Goal: Task Accomplishment & Management: Manage account settings

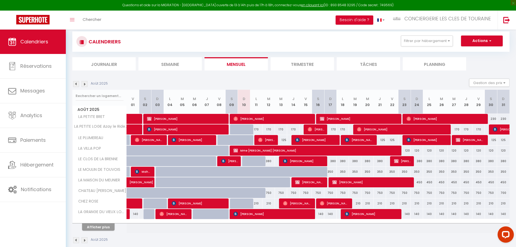
scroll to position [41, 0]
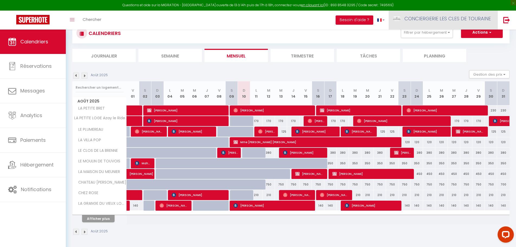
click at [455, 22] on span "CONCIERGERIE LES CLES DE TOURAINE" at bounding box center [447, 18] width 86 height 7
click at [462, 38] on icon at bounding box center [461, 38] width 4 height 4
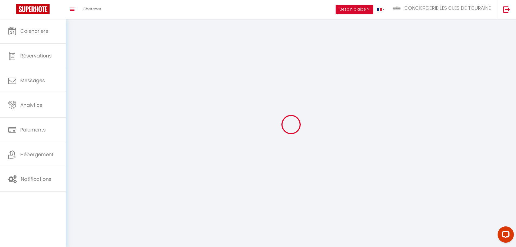
select select "28"
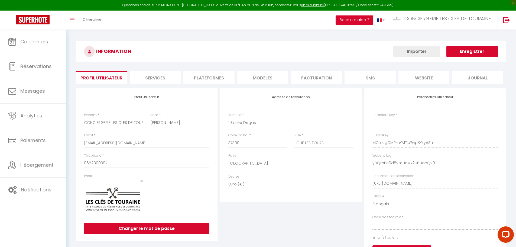
type input "MCtoJgCMPmYMTju7wp3YkyASh"
type input "yBQrhPe0d8vmHcMk2uBuonQv9"
type input "[URL][DOMAIN_NAME]"
select select "fr"
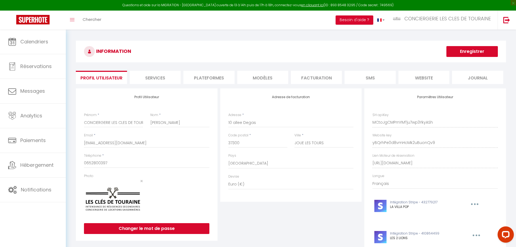
click at [206, 76] on li "Plateformes" at bounding box center [208, 77] width 51 height 13
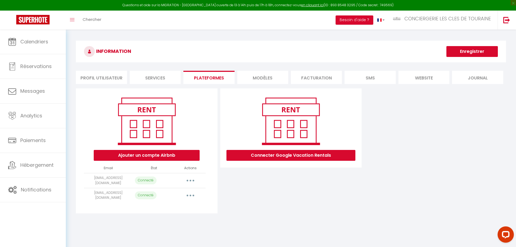
click at [190, 181] on button "button" at bounding box center [190, 180] width 15 height 9
click at [176, 204] on link "Importer les appartements" at bounding box center [167, 202] width 60 height 9
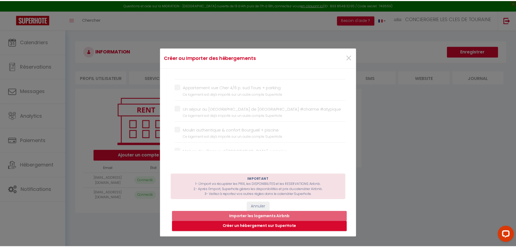
scroll to position [455, 0]
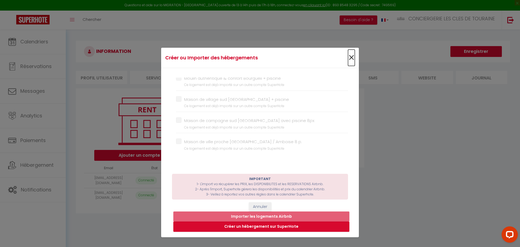
click at [348, 61] on span "×" at bounding box center [351, 58] width 7 height 16
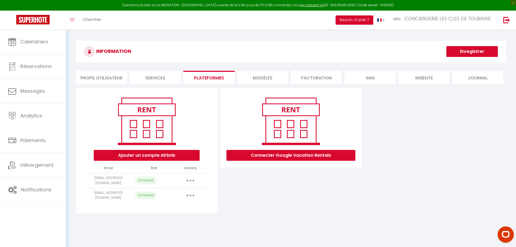
click at [188, 195] on button "button" at bounding box center [190, 195] width 15 height 9
click at [176, 215] on link "Importer les appartements" at bounding box center [167, 217] width 60 height 9
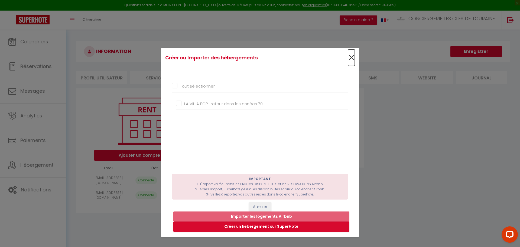
click at [348, 57] on span "×" at bounding box center [351, 58] width 7 height 16
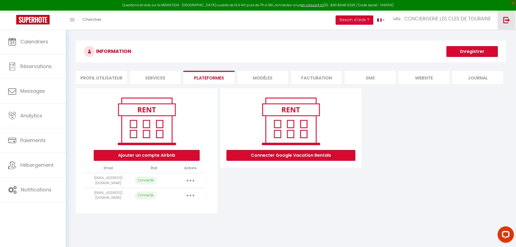
click at [505, 17] on img at bounding box center [506, 20] width 7 height 7
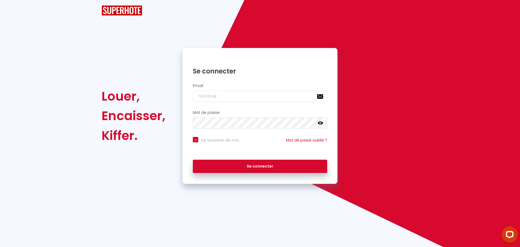
checkbox input "true"
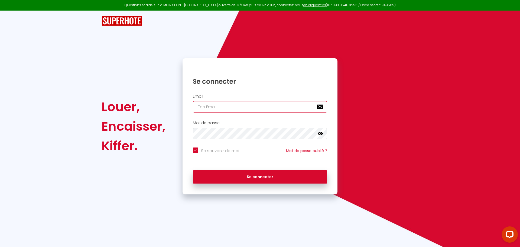
type input "[PERSON_NAME][EMAIL_ADDRESS][DOMAIN_NAME]"
checkbox input "true"
drag, startPoint x: 243, startPoint y: 106, endPoint x: 178, endPoint y: 103, distance: 65.0
click at [178, 103] on div "Louer, Encaisser, [PERSON_NAME]. Se connecter Email [PERSON_NAME][EMAIL_ADDRESS…" at bounding box center [260, 126] width 324 height 136
paste input "[EMAIL_ADDRESS][PERSON_NAME]"
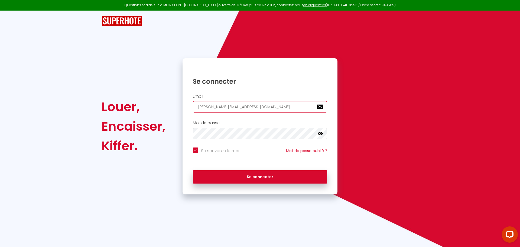
type input "[EMAIL_ADDRESS][PERSON_NAME][DOMAIN_NAME]"
checkbox input "true"
type input "[EMAIL_ADDRESS][PERSON_NAME][DOMAIN_NAME]"
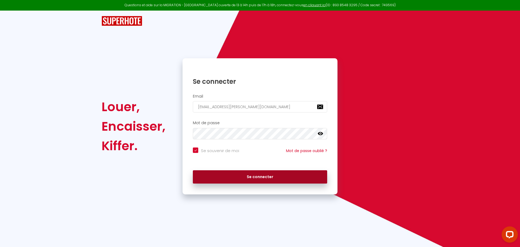
click at [236, 174] on button "Se connecter" at bounding box center [260, 177] width 134 height 14
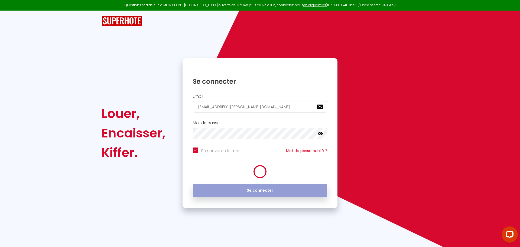
checkbox input "true"
